Goal: Task Accomplishment & Management: Manage account settings

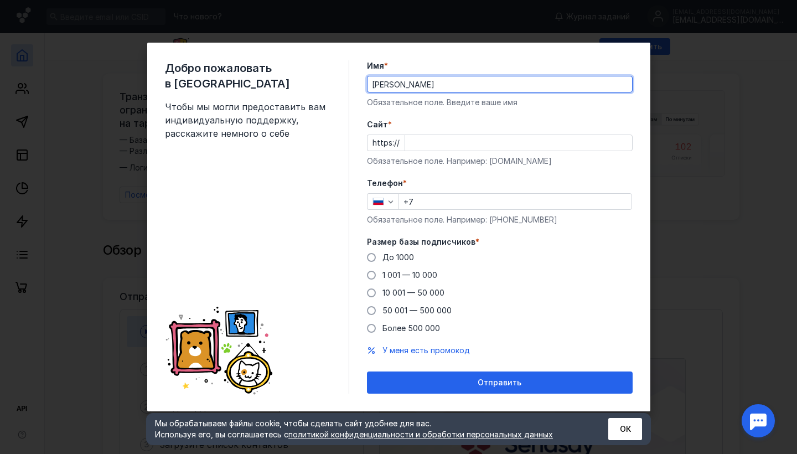
type input "[PERSON_NAME]"
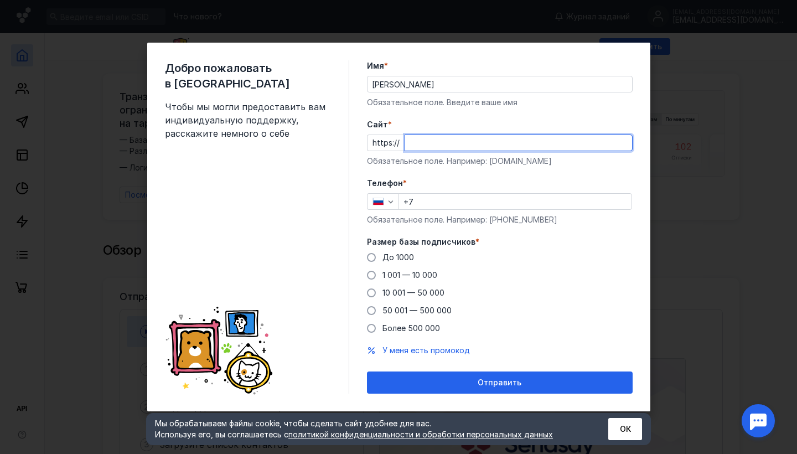
click at [626, 144] on input "Cайт *" at bounding box center [518, 142] width 227 height 15
click at [624, 143] on input "Cайт *" at bounding box center [518, 142] width 227 height 15
click at [427, 198] on div "Телефон * +7 Обязательное поле. Например: [PHONE_NUMBER]" at bounding box center [500, 202] width 266 height 48
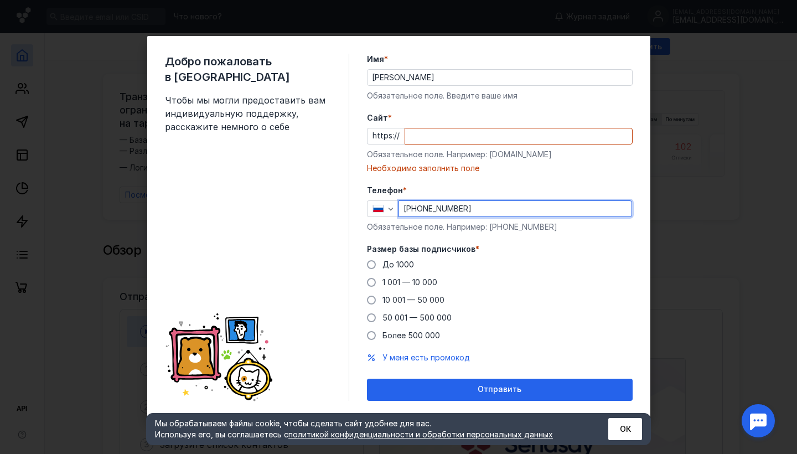
type input "[PHONE_NUMBER]"
click at [432, 129] on input "Cайт *" at bounding box center [518, 135] width 227 height 15
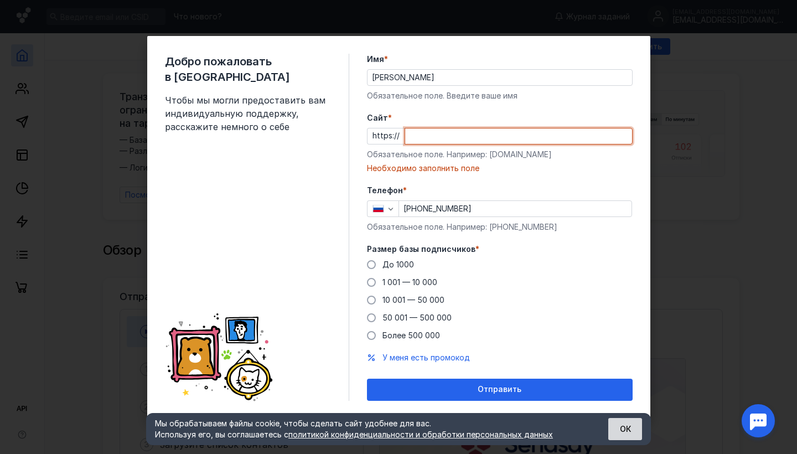
click at [622, 427] on button "ОК" at bounding box center [625, 429] width 34 height 22
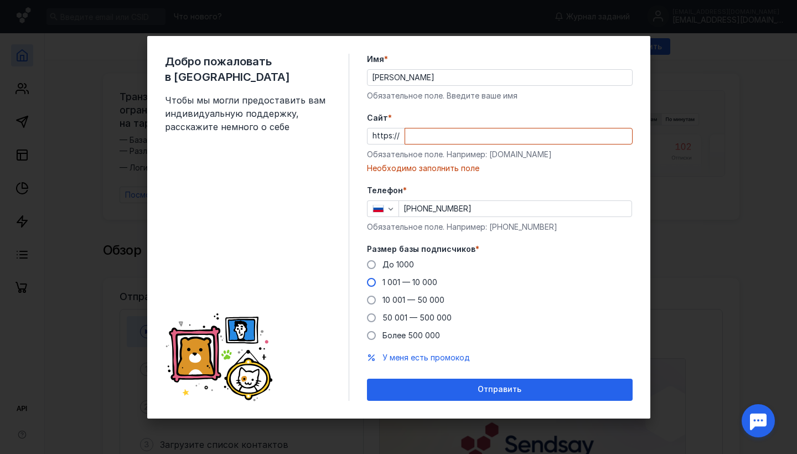
click at [375, 280] on span at bounding box center [371, 282] width 9 height 9
click at [0, 0] on input "1 001 — 10 000" at bounding box center [0, 0] width 0 height 0
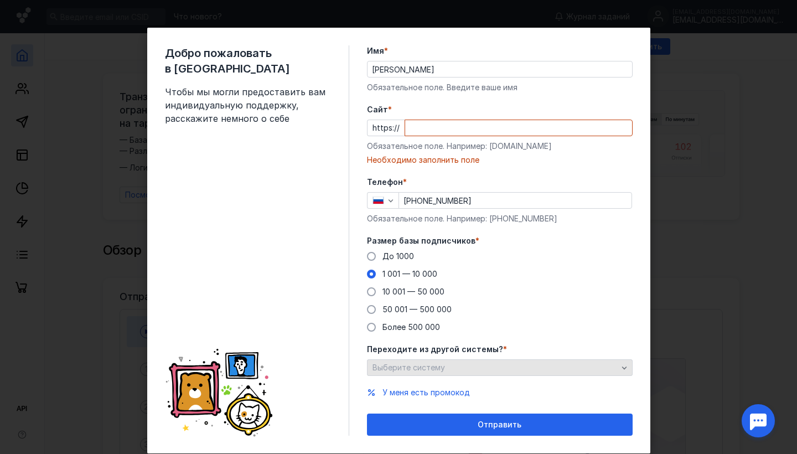
click at [458, 365] on div "Выберите систему" at bounding box center [495, 367] width 251 height 9
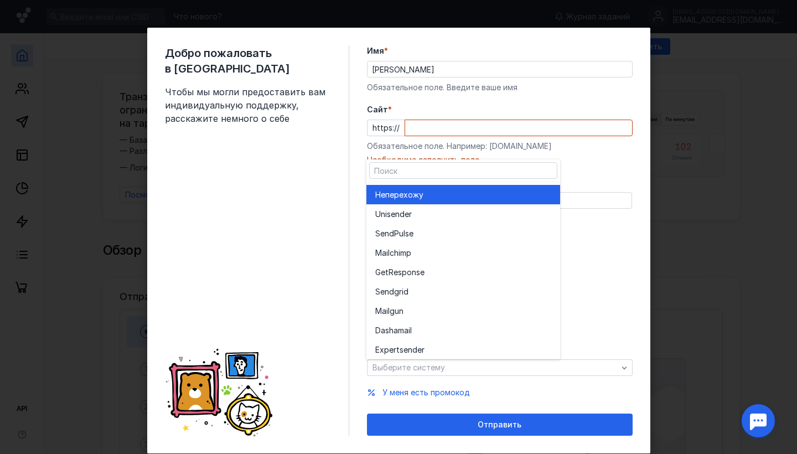
click at [483, 190] on div "Не перехожу" at bounding box center [463, 194] width 176 height 11
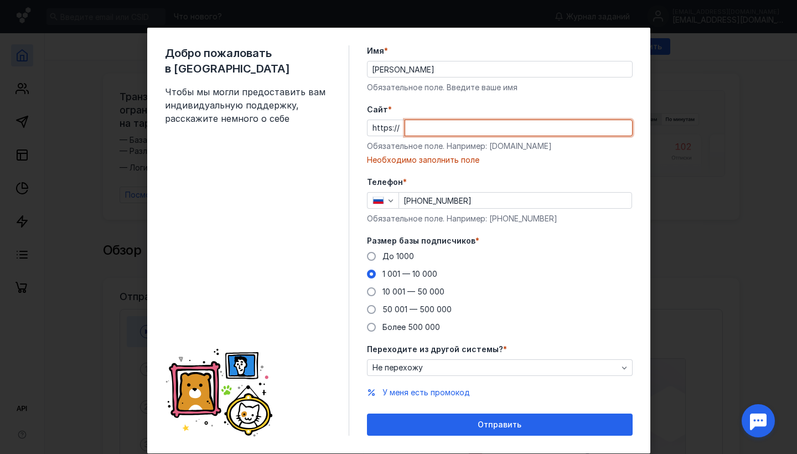
click at [421, 128] on input "Cайт *" at bounding box center [518, 127] width 227 height 15
click at [617, 124] on input "Cайт *" at bounding box center [518, 127] width 227 height 15
click at [618, 124] on input "Cайт *" at bounding box center [518, 127] width 227 height 15
click at [623, 128] on input "Cайт *" at bounding box center [518, 127] width 227 height 15
click at [402, 391] on span "У меня есть промокод" at bounding box center [425, 391] width 87 height 9
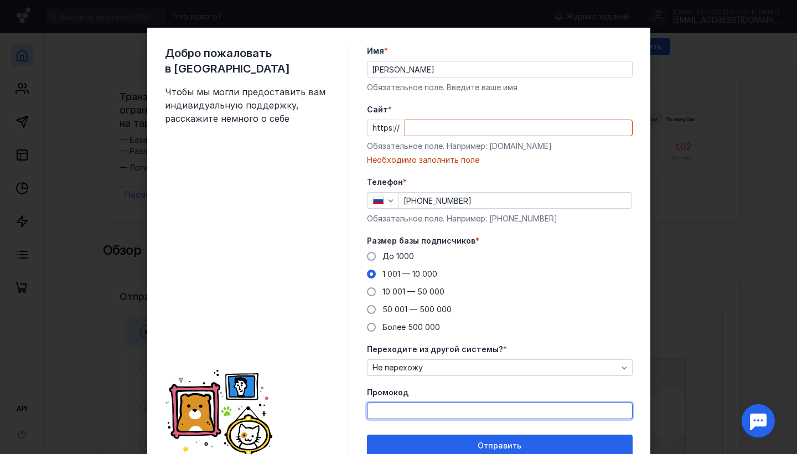
click at [392, 408] on input "Промокод" at bounding box center [499, 410] width 264 height 15
type input "PROMO22"
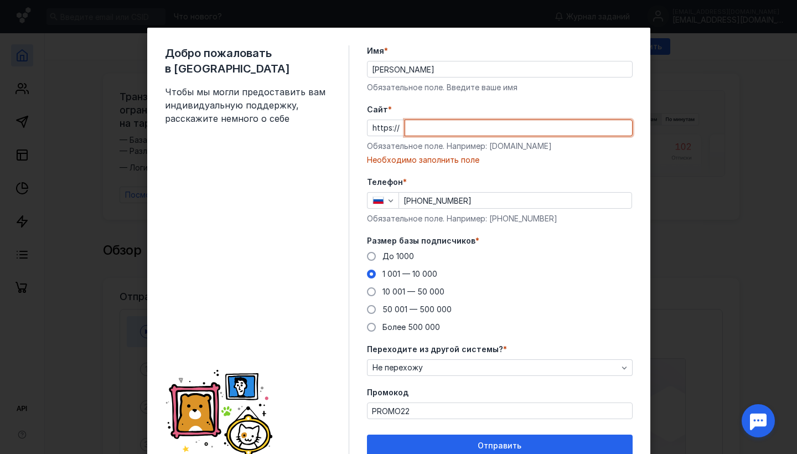
click at [420, 129] on input "Cайт *" at bounding box center [518, 127] width 227 height 15
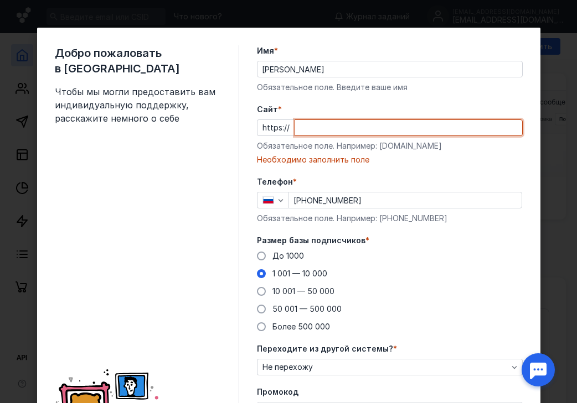
click at [314, 126] on input "Cайт *" at bounding box center [408, 127] width 227 height 15
paste input "[DOMAIN_NAME][URL]"
type input "[DOMAIN_NAME][URL]"
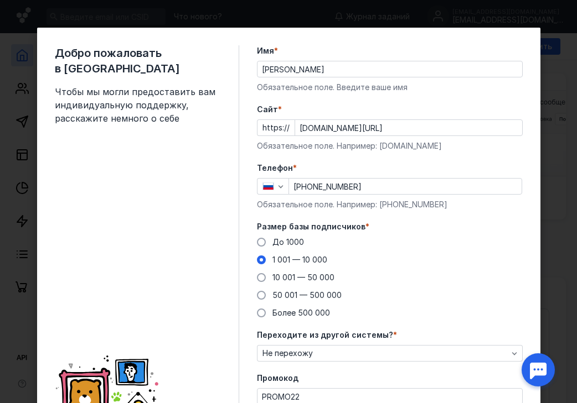
click at [406, 162] on form "Имя * [PERSON_NAME] поле. Введите ваше имя [PERSON_NAME] * https:// [DOMAIN_NAM…" at bounding box center [390, 243] width 266 height 397
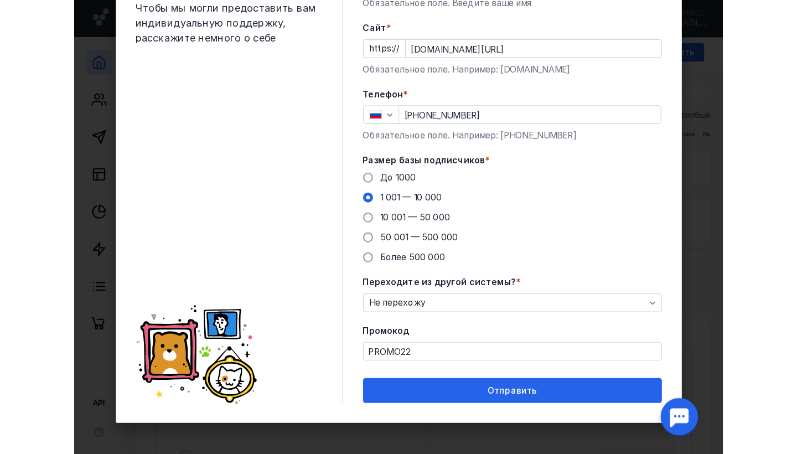
scroll to position [85, 0]
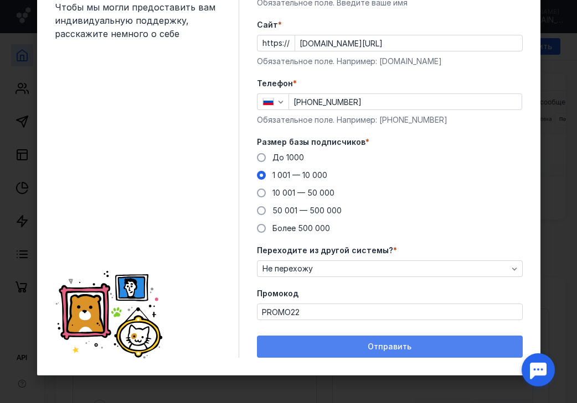
click at [335, 347] on div "Отправить" at bounding box center [389, 346] width 255 height 9
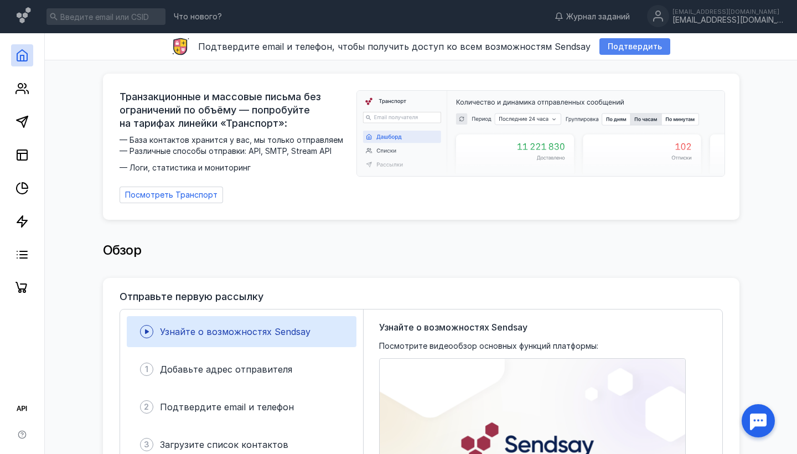
click at [614, 47] on span "Подтвердить" at bounding box center [635, 46] width 54 height 9
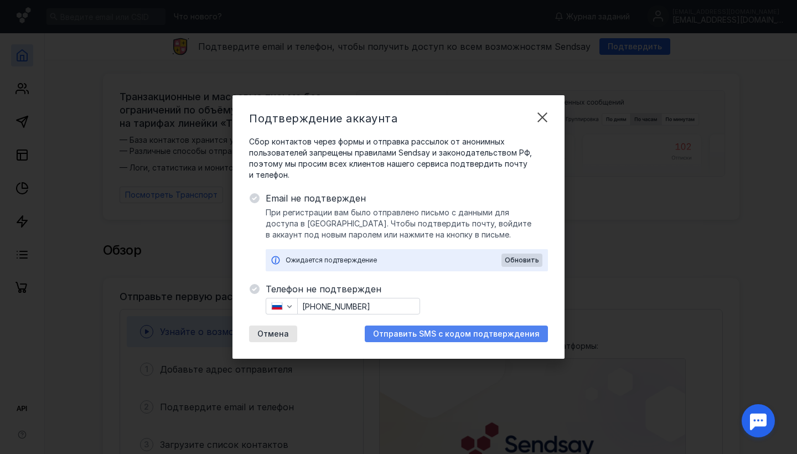
click at [409, 330] on span "Отправить SMS с кодом подтверждения" at bounding box center [456, 333] width 167 height 9
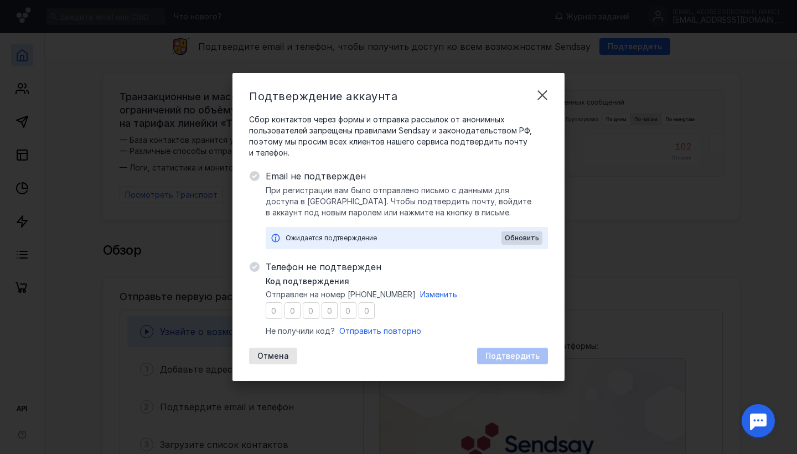
type input "9"
type input "8"
type input "0"
type input "4"
type input "3"
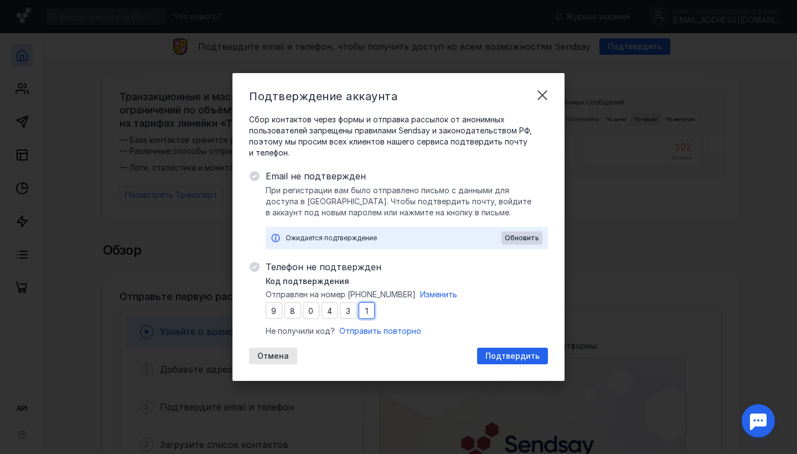
type input "1"
click at [509, 297] on div "Код подтверждения Отправлен на номер [PHONE_NUMBER] Изменить 9 8 0 4 3 1 Не пол…" at bounding box center [407, 306] width 282 height 61
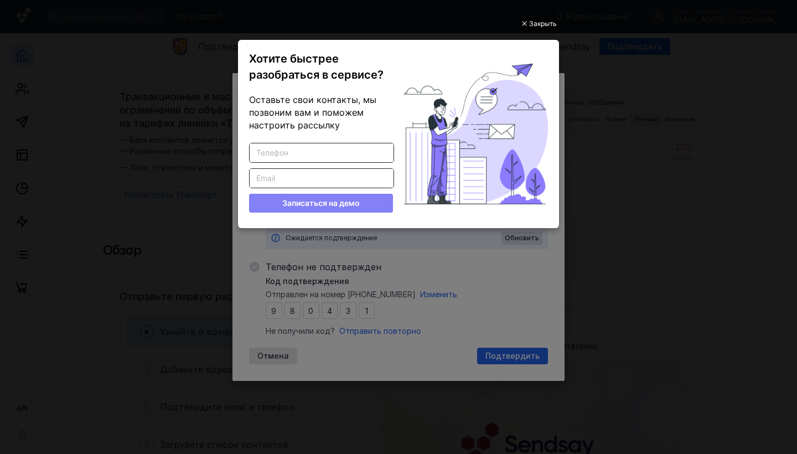
scroll to position [0, 0]
click at [542, 22] on div "Закрыть" at bounding box center [543, 24] width 28 height 12
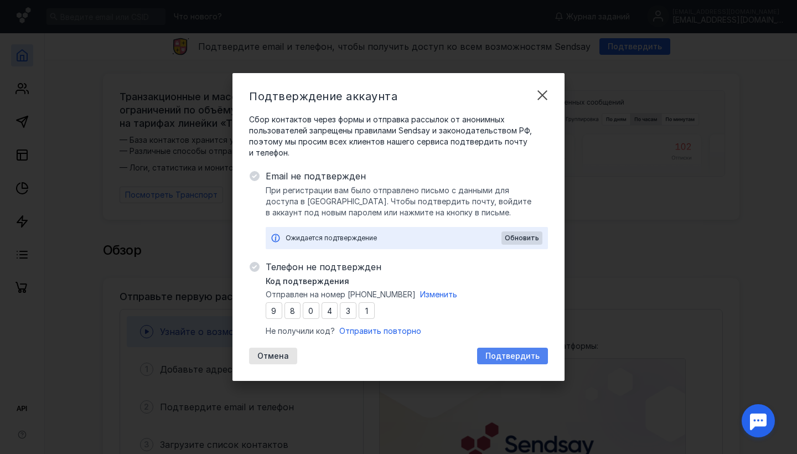
click at [496, 355] on span "Подтвердить" at bounding box center [512, 355] width 54 height 9
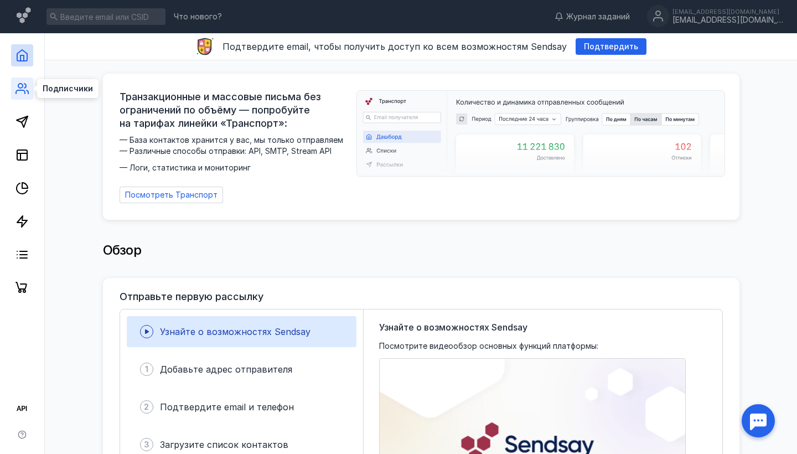
click at [24, 85] on icon at bounding box center [21, 88] width 13 height 13
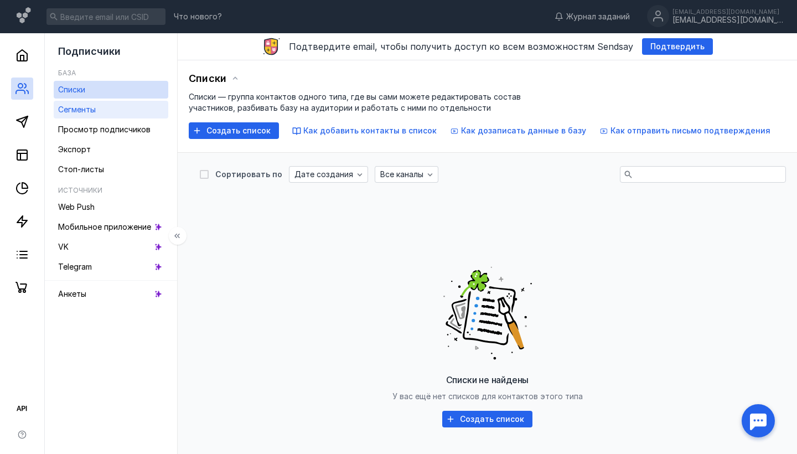
click at [85, 107] on span "Сегменты" at bounding box center [77, 109] width 38 height 9
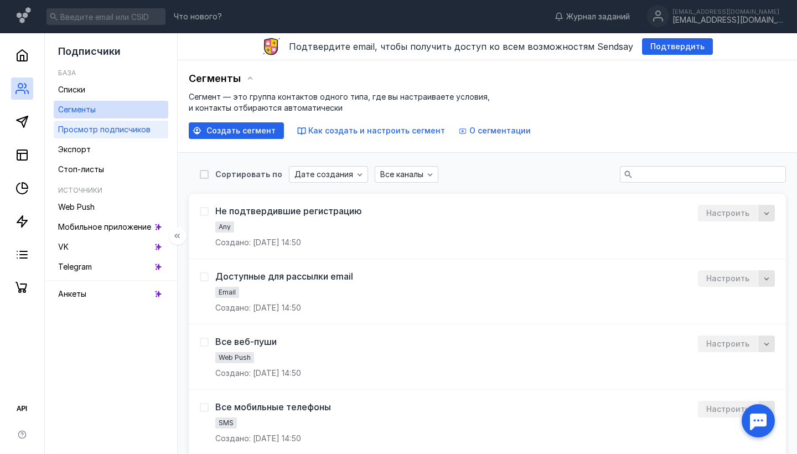
click at [108, 132] on span "Просмотр подписчиков" at bounding box center [104, 128] width 92 height 9
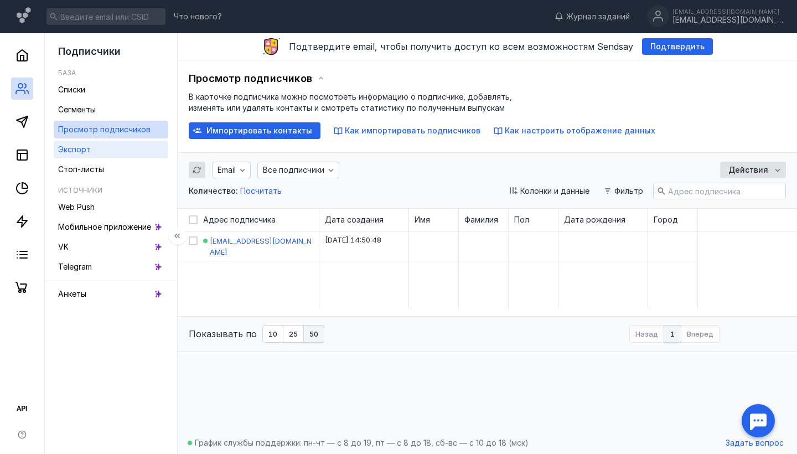
click at [111, 153] on link "Экспорт" at bounding box center [111, 150] width 115 height 18
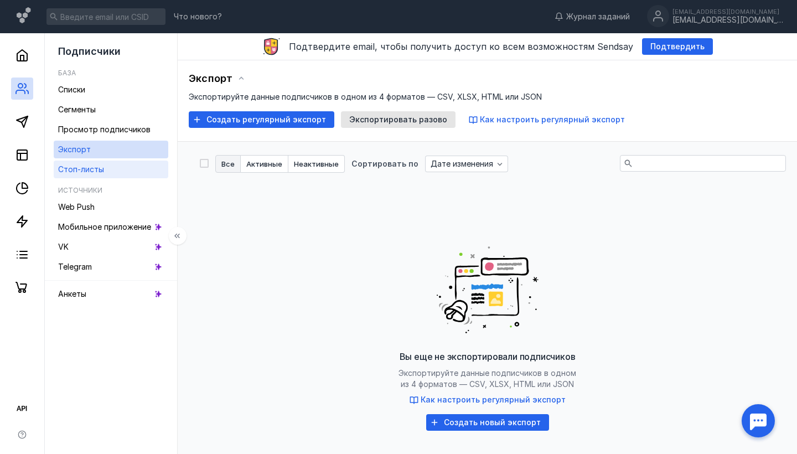
click at [82, 168] on span "Стоп-листы" at bounding box center [81, 168] width 46 height 9
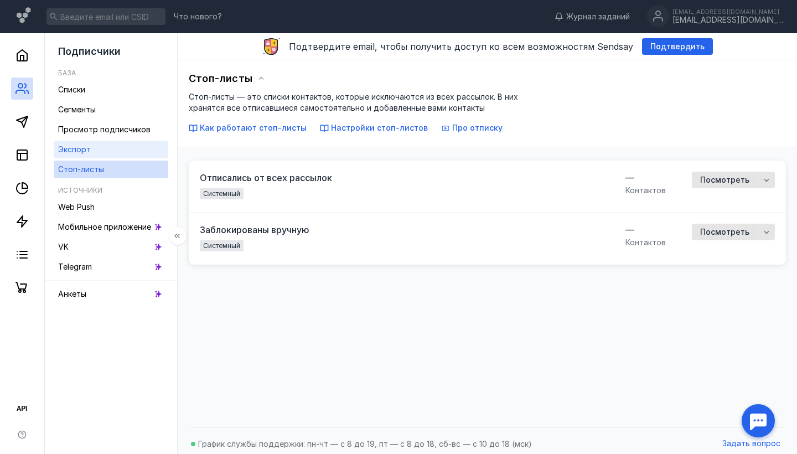
click at [80, 150] on span "Экспорт" at bounding box center [74, 148] width 33 height 9
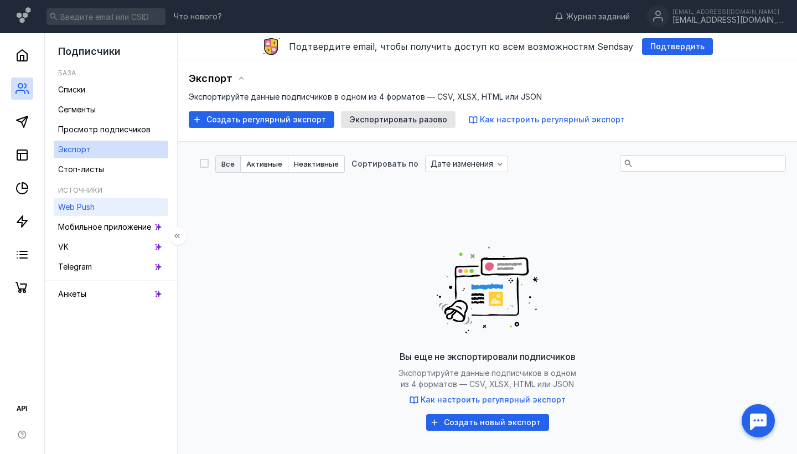
click at [81, 203] on span "Web Push" at bounding box center [76, 206] width 37 height 9
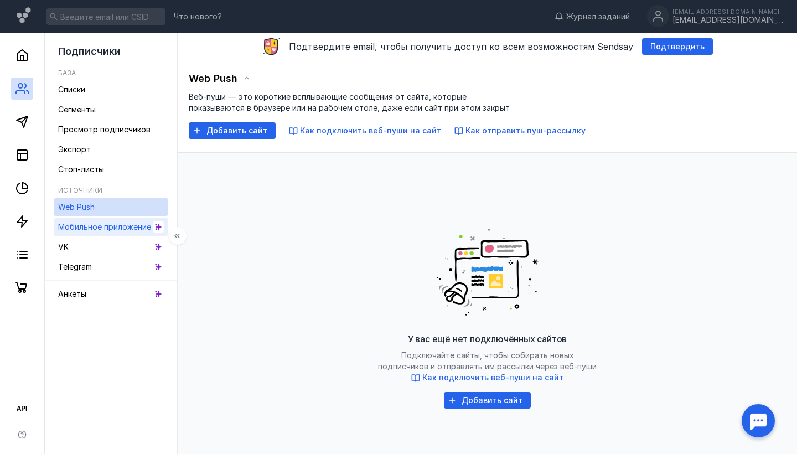
click at [74, 230] on span "Мобильное приложение" at bounding box center [104, 226] width 93 height 9
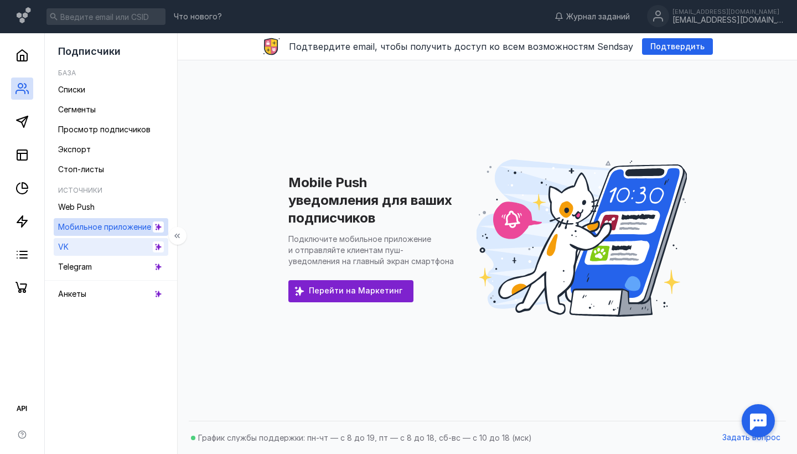
click at [71, 248] on link "VK" at bounding box center [111, 247] width 115 height 18
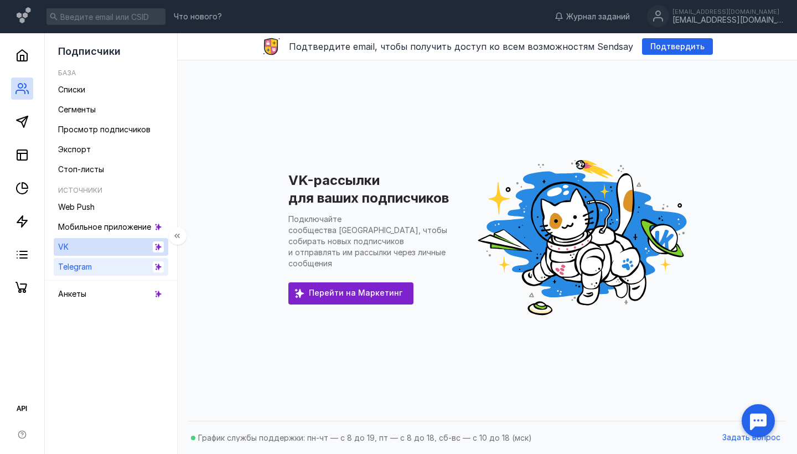
click at [76, 266] on span "Telegram" at bounding box center [75, 266] width 34 height 9
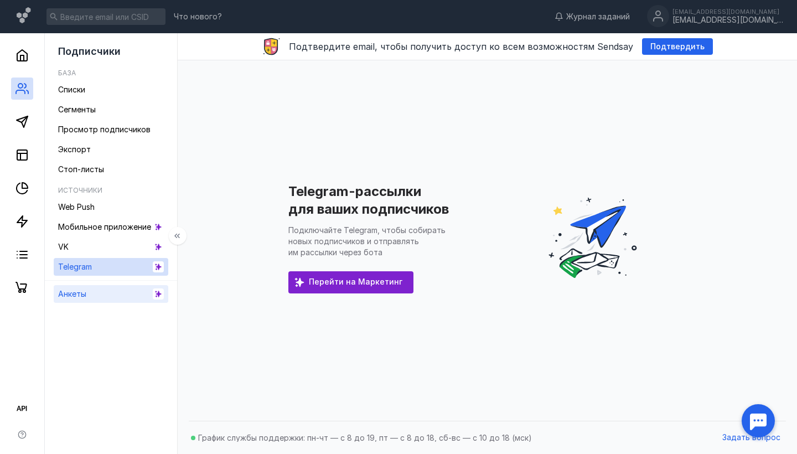
click at [69, 295] on span "Анкеты" at bounding box center [72, 293] width 28 height 9
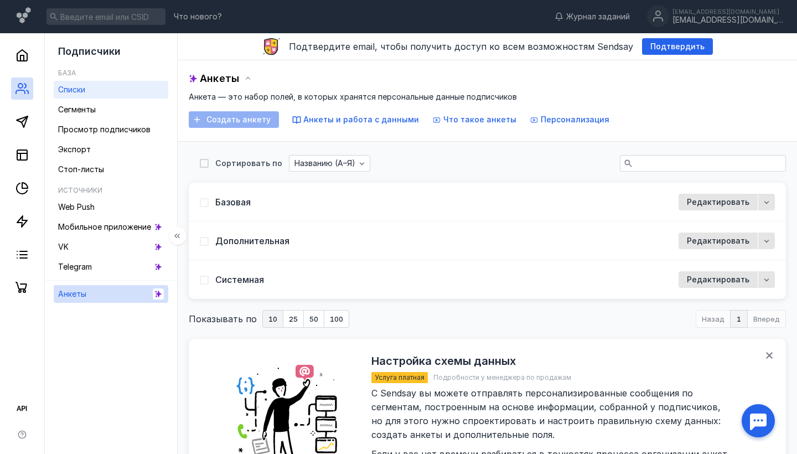
click at [67, 91] on span "Списки" at bounding box center [71, 89] width 27 height 9
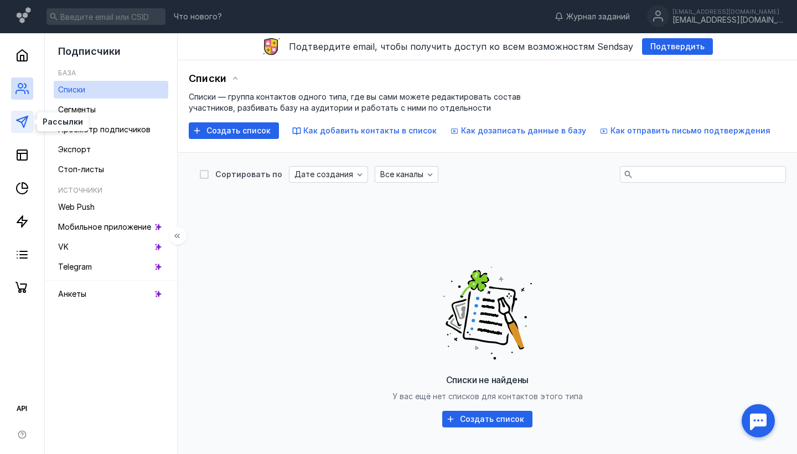
click at [25, 119] on line at bounding box center [25, 119] width 6 height 6
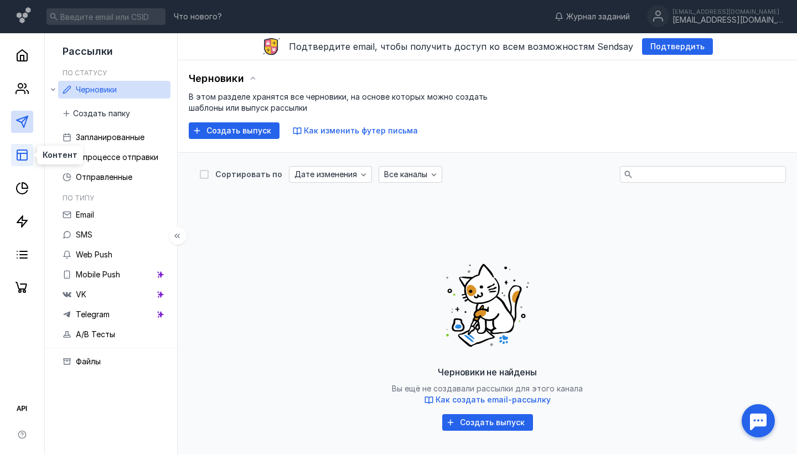
click at [20, 155] on line at bounding box center [20, 156] width 0 height 7
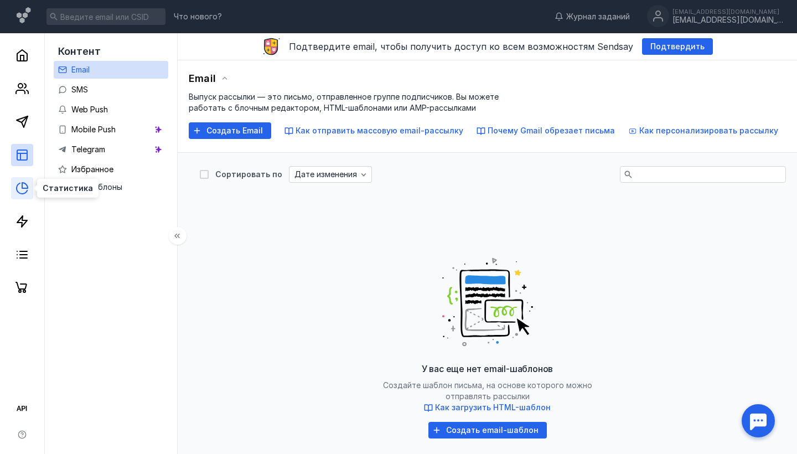
click at [22, 183] on icon at bounding box center [25, 186] width 6 height 6
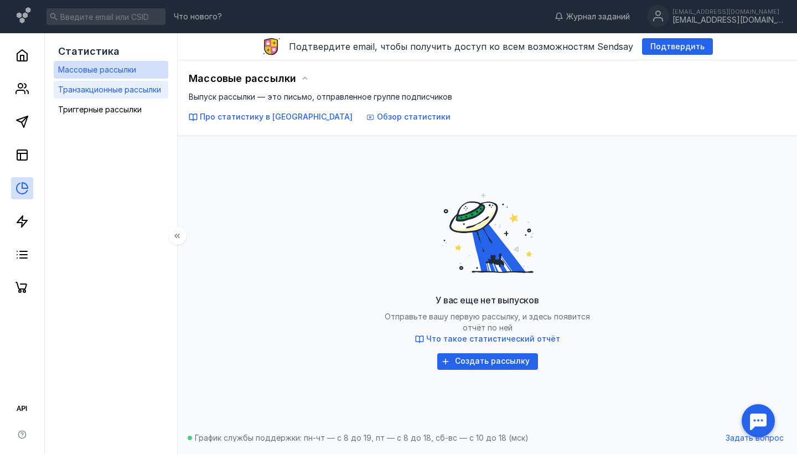
click at [94, 89] on span "Транзакционные рассылки" at bounding box center [109, 89] width 103 height 9
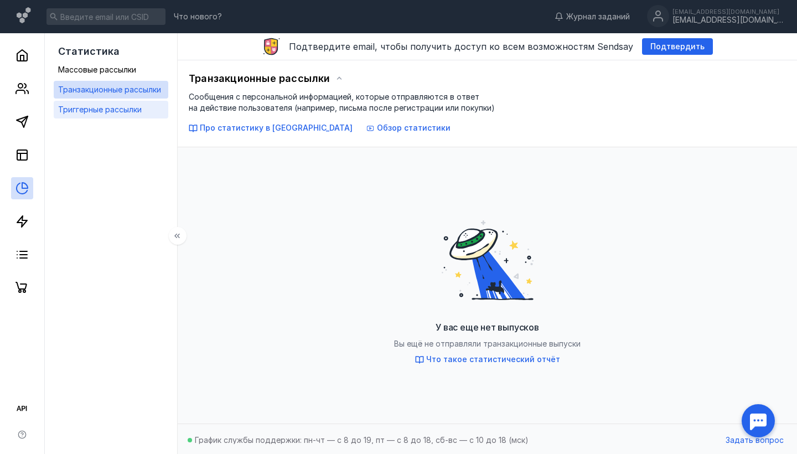
click at [100, 107] on span "Триггерные рассылки" at bounding box center [100, 109] width 84 height 9
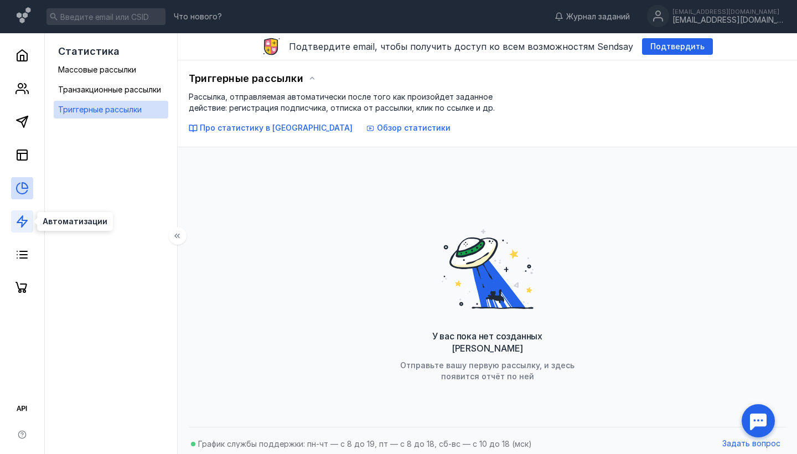
click at [23, 224] on icon at bounding box center [21, 221] width 13 height 13
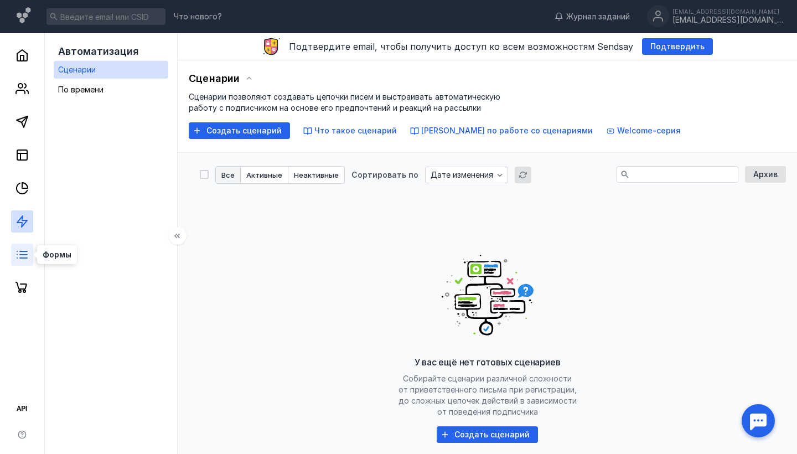
click at [19, 257] on icon at bounding box center [21, 254] width 13 height 13
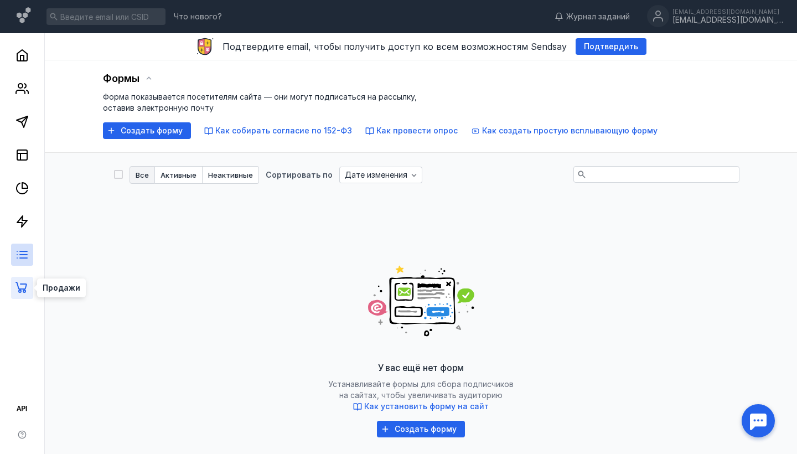
click at [23, 288] on icon at bounding box center [21, 287] width 12 height 11
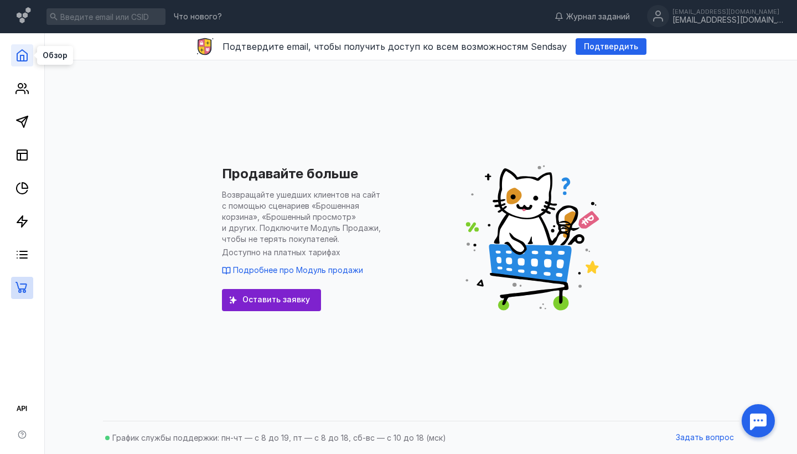
click at [19, 59] on icon at bounding box center [21, 55] width 13 height 13
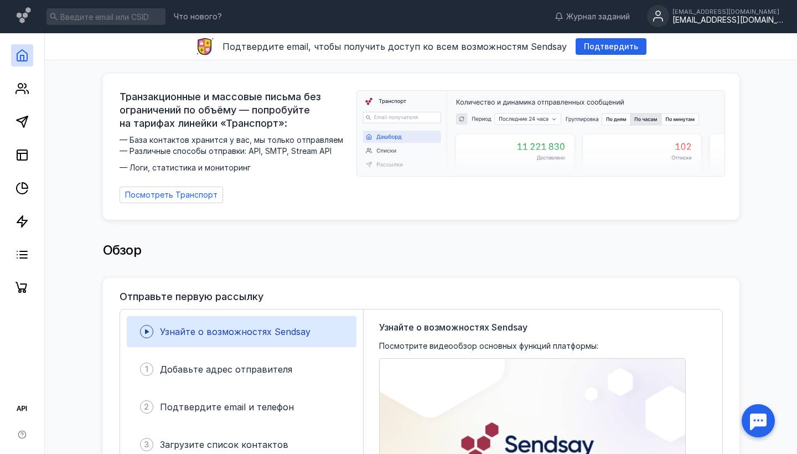
click at [722, 13] on div "[EMAIL_ADDRESS][DOMAIN_NAME]" at bounding box center [727, 11] width 111 height 7
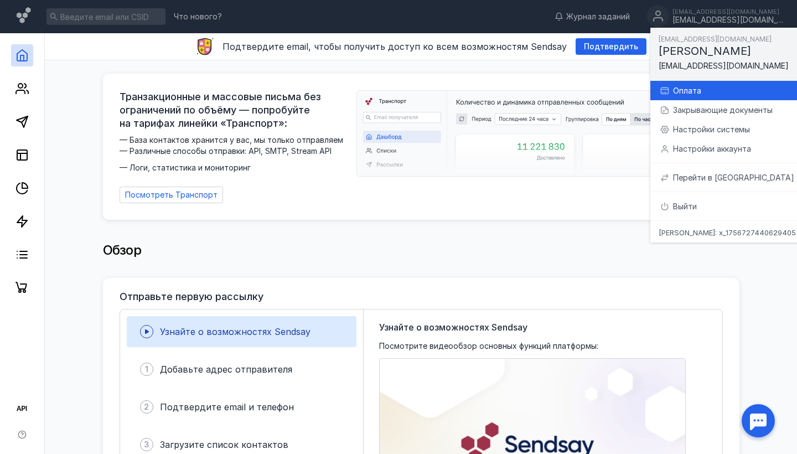
click at [693, 97] on div "Оплата" at bounding box center [733, 90] width 148 height 19
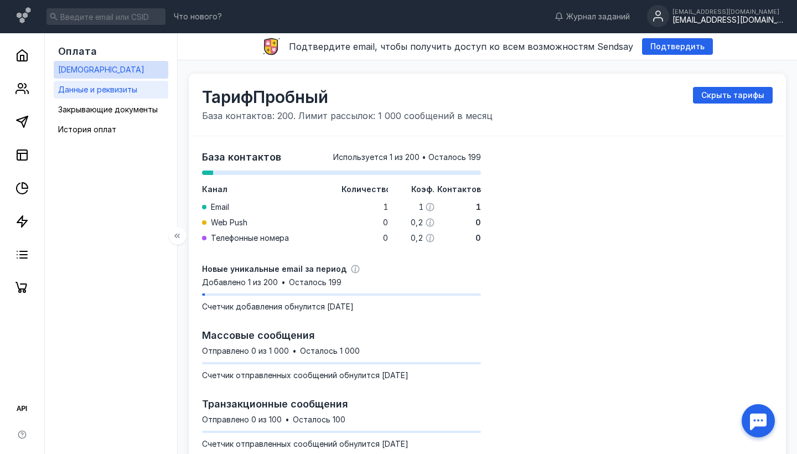
click at [102, 90] on span "Данные и реквизиты" at bounding box center [97, 89] width 79 height 9
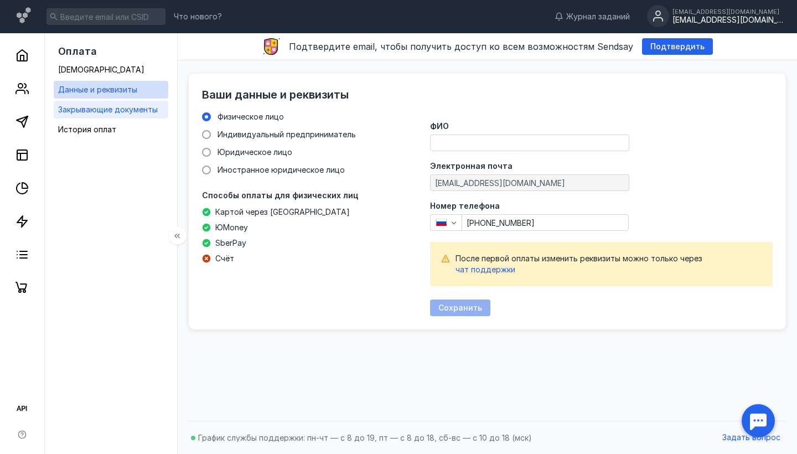
click at [98, 108] on span "Закрывающие документы" at bounding box center [108, 109] width 100 height 9
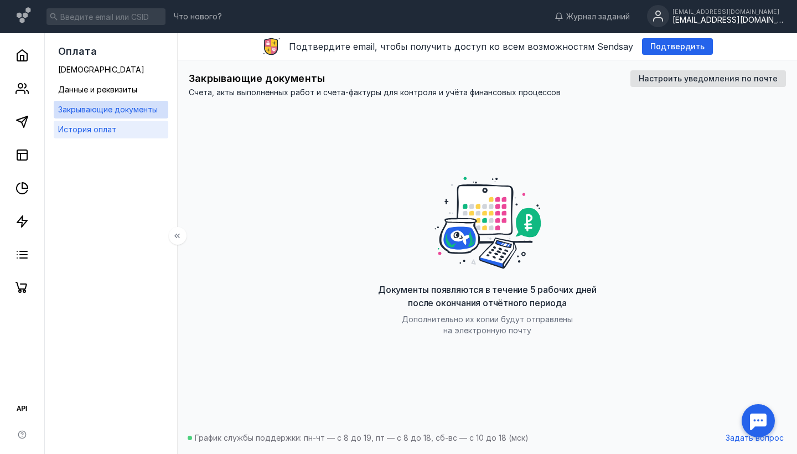
click at [94, 128] on span "История оплат" at bounding box center [87, 128] width 58 height 9
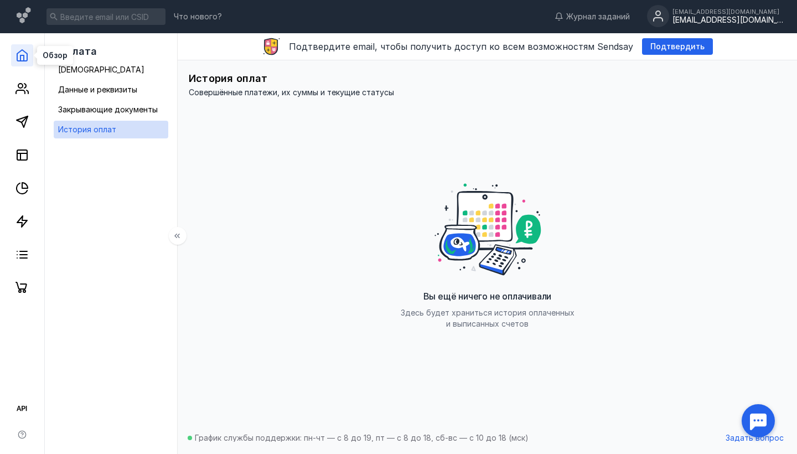
click at [18, 55] on icon at bounding box center [21, 55] width 13 height 13
